Goal: Find contact information: Find contact information

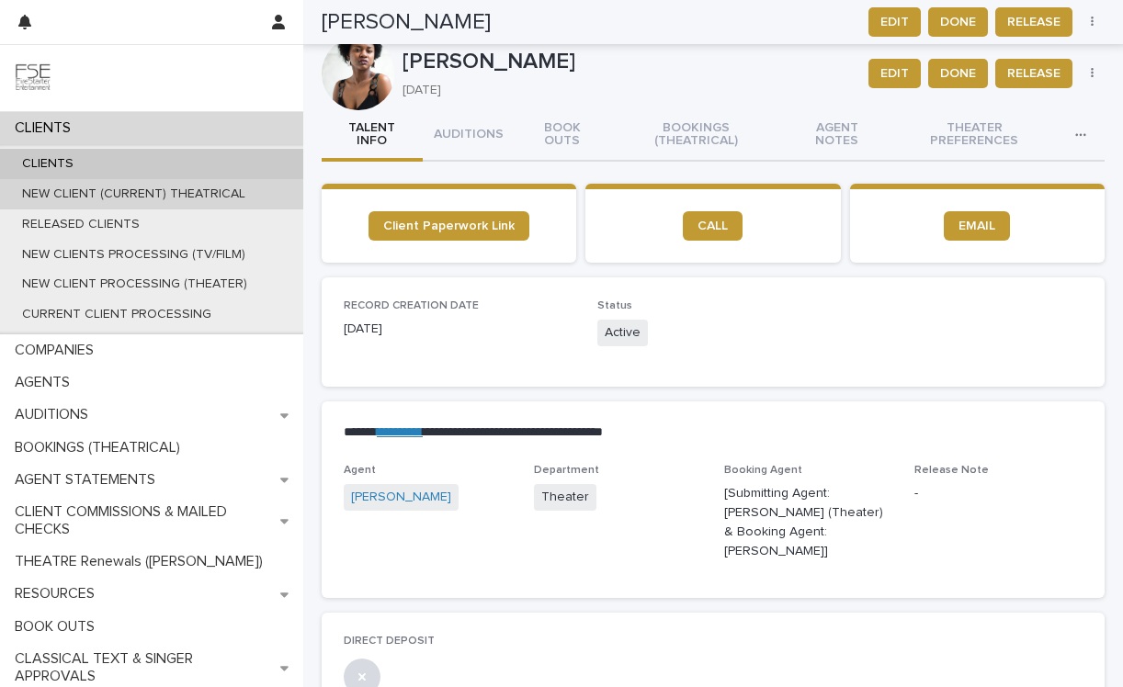
scroll to position [784, 0]
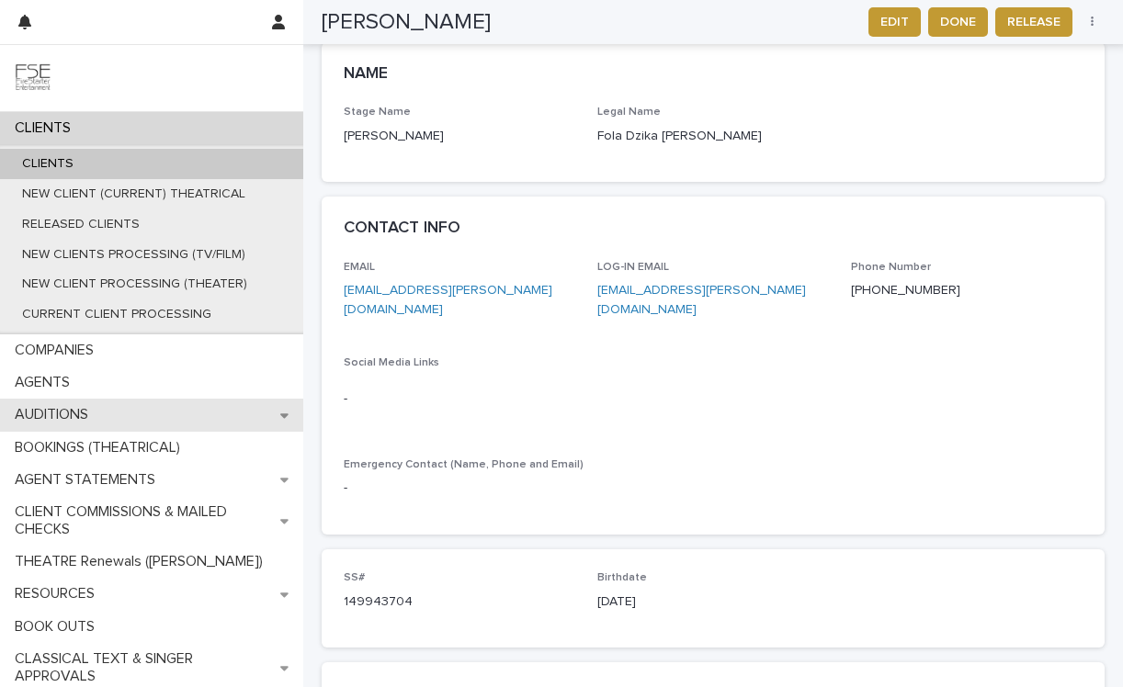
click at [94, 421] on p "AUDITIONS" at bounding box center [55, 414] width 96 height 17
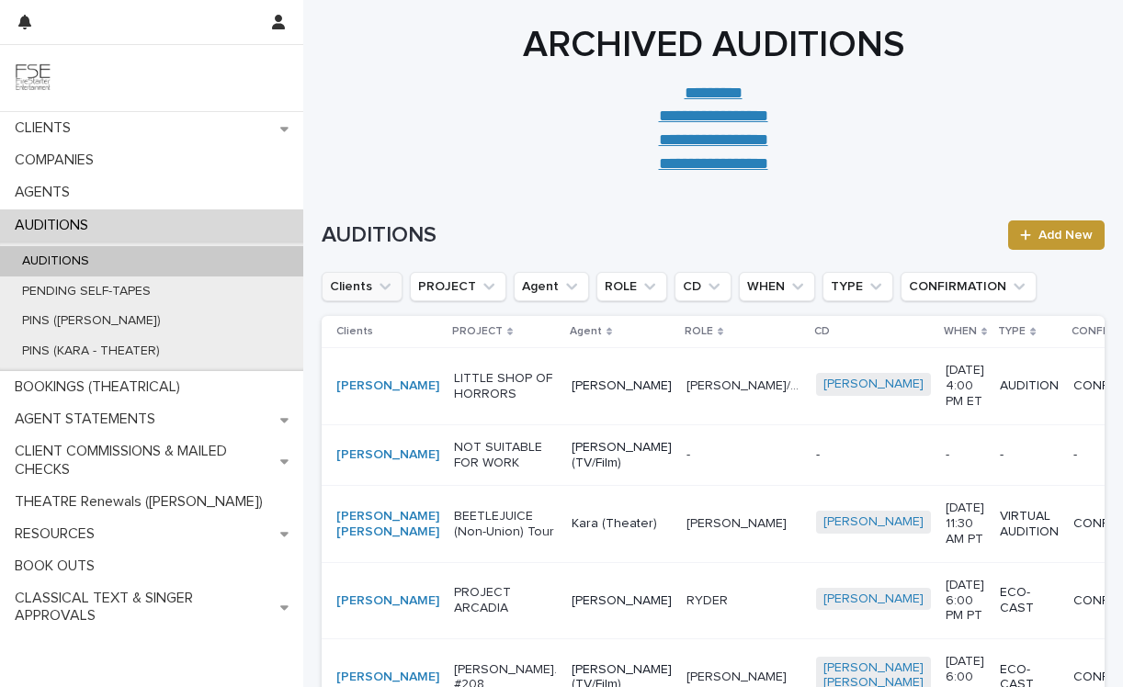
click at [381, 286] on icon "Clients" at bounding box center [385, 286] width 18 height 18
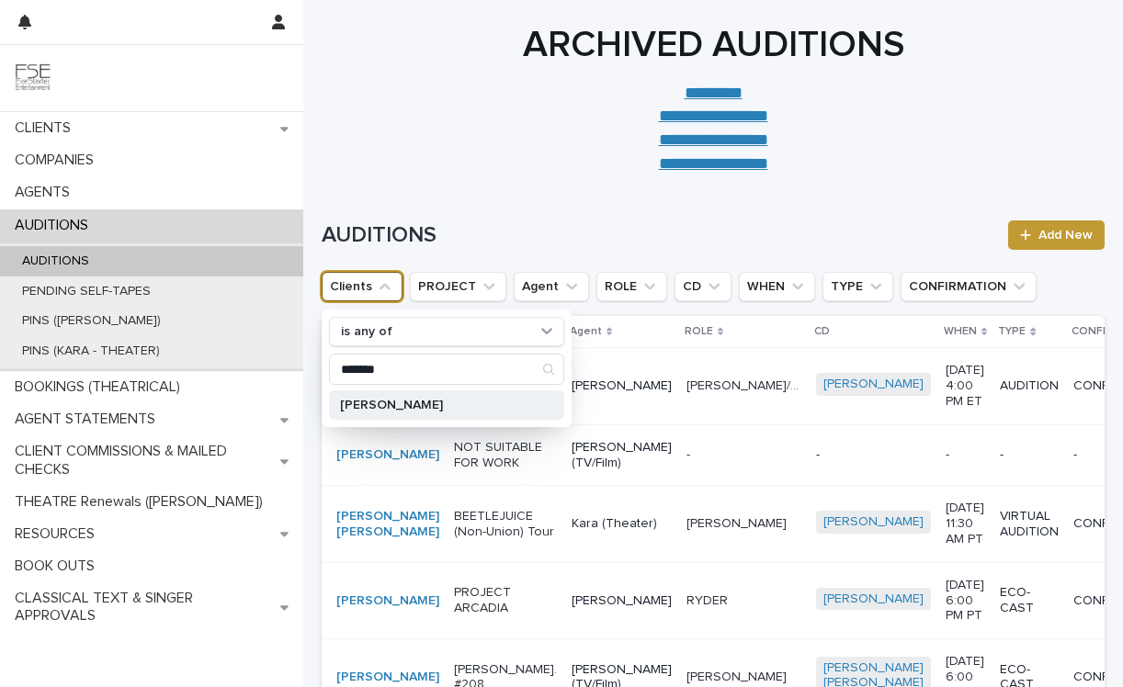
type input "*******"
click at [417, 404] on p "[PERSON_NAME]" at bounding box center [437, 405] width 195 height 13
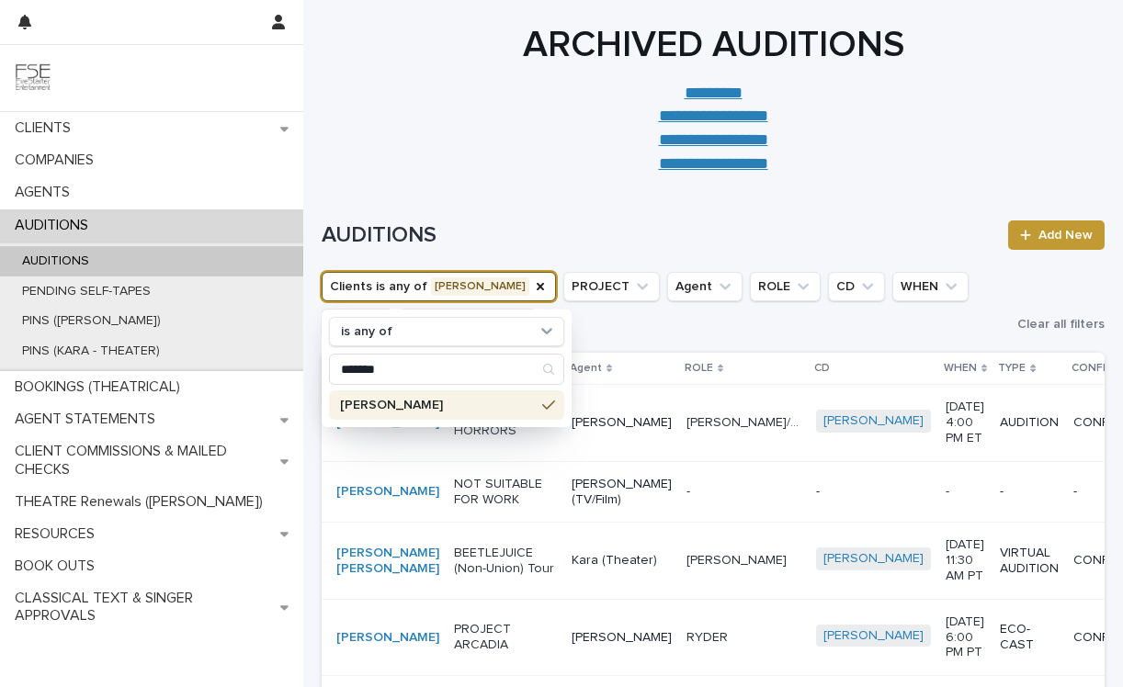
click at [683, 325] on ul "Clients is any of [PERSON_NAME] is any of ******* [PERSON_NAME] PROJECT Agent R…" at bounding box center [665, 304] width 695 height 73
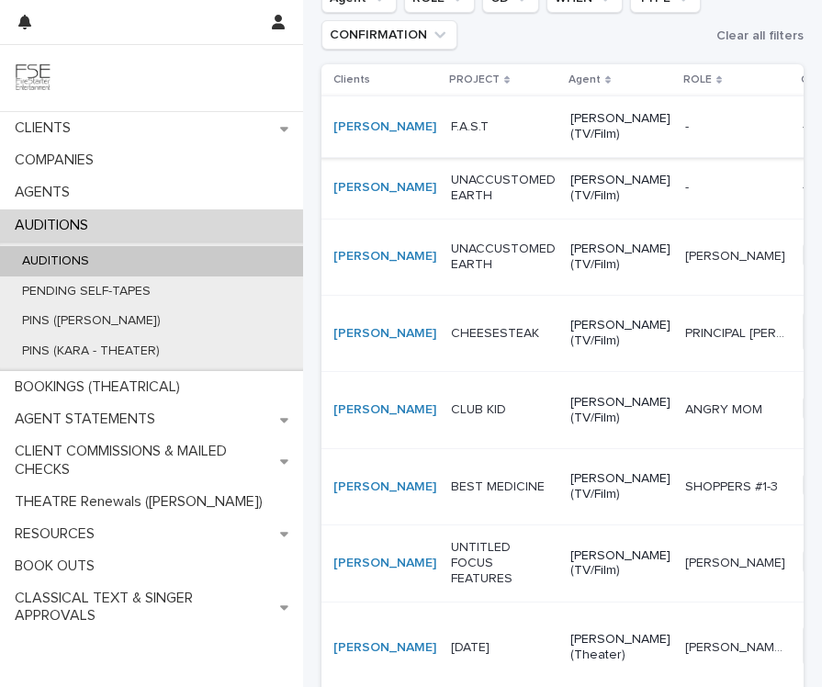
scroll to position [278, 0]
click at [468, 111] on td "F.A.S.T" at bounding box center [503, 128] width 119 height 62
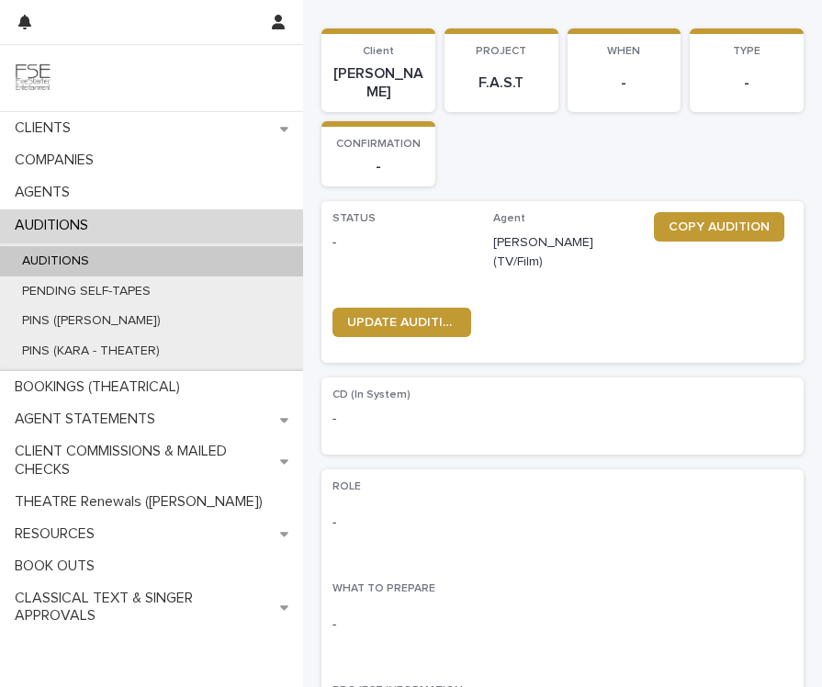
scroll to position [73, 0]
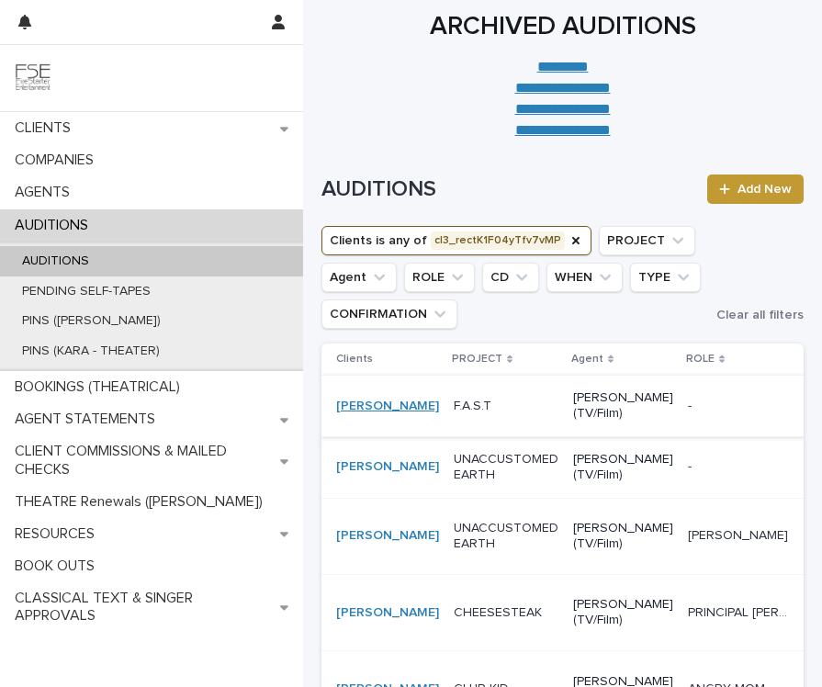
click at [349, 414] on link "[PERSON_NAME]" at bounding box center [387, 407] width 103 height 16
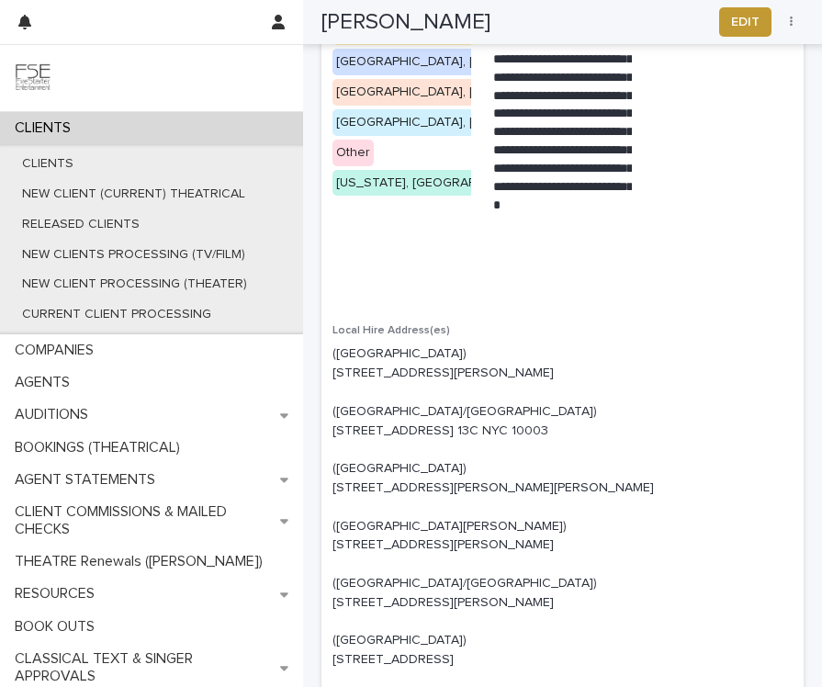
scroll to position [1879, 0]
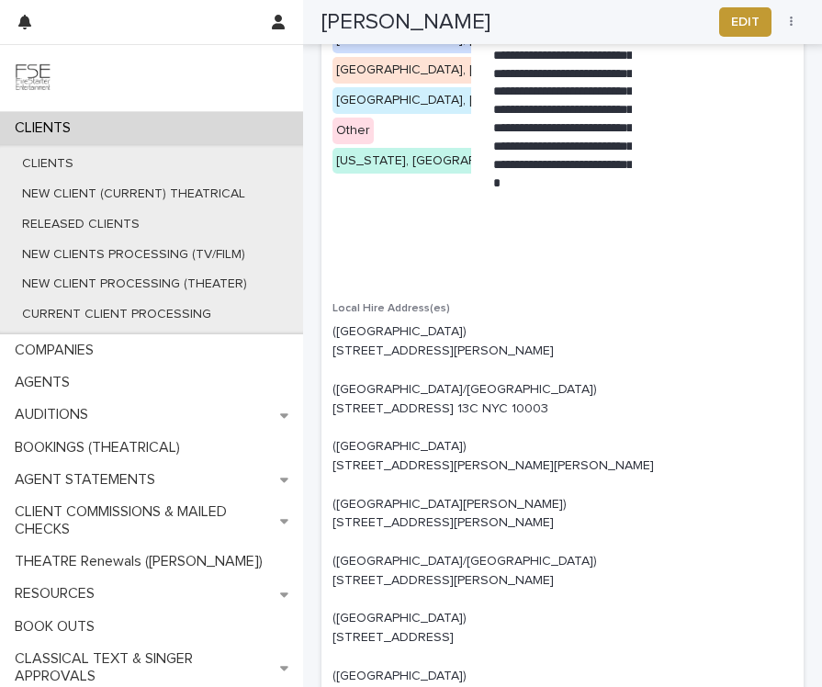
copy p "[STREET_ADDRESS] 13C NYC 10003"
